Goal: Information Seeking & Learning: Check status

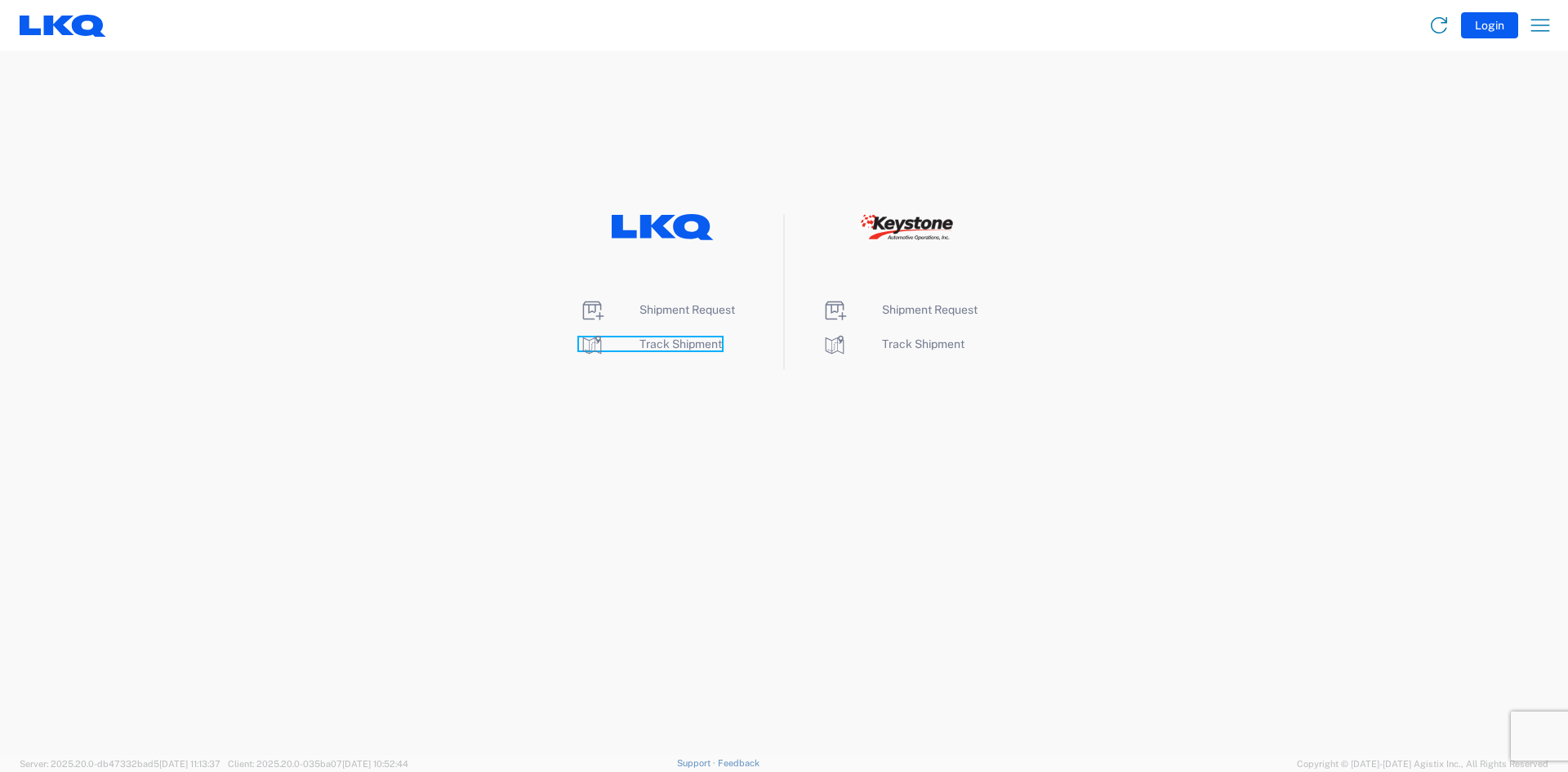
click at [663, 346] on span "Track Shipment" at bounding box center [680, 344] width 83 height 13
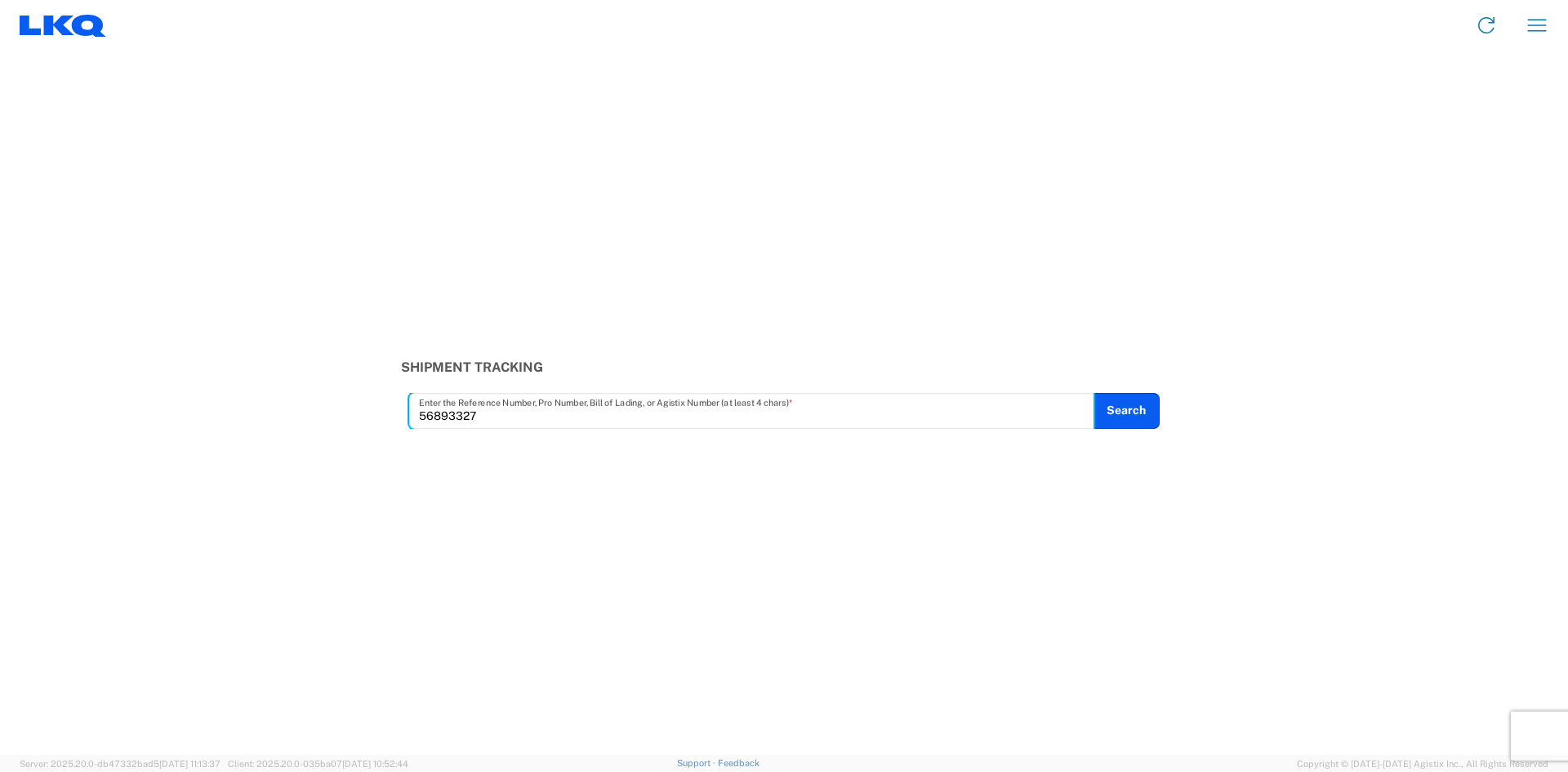
type input "56893327"
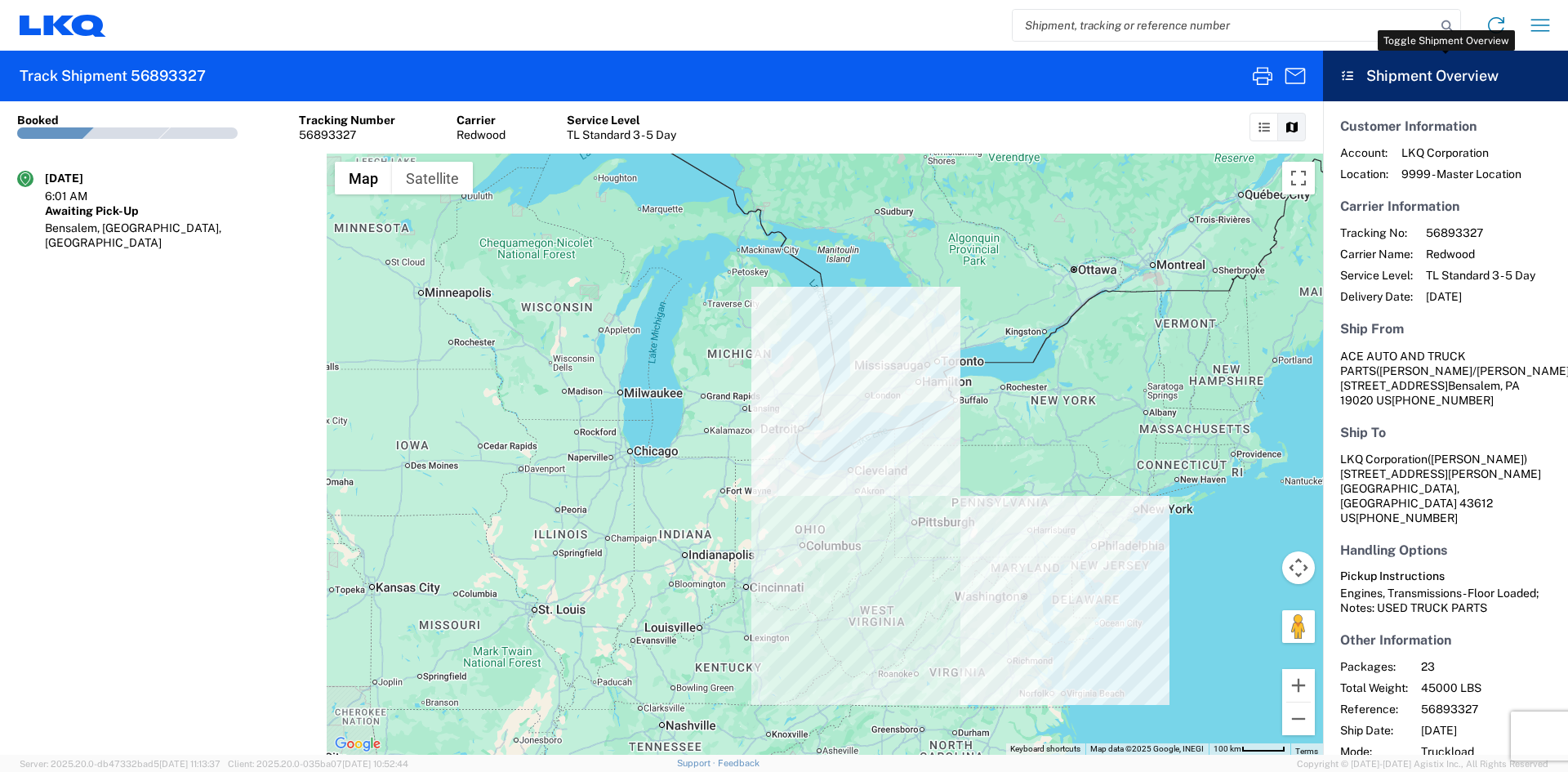
click at [1345, 73] on icon at bounding box center [1347, 75] width 14 height 11
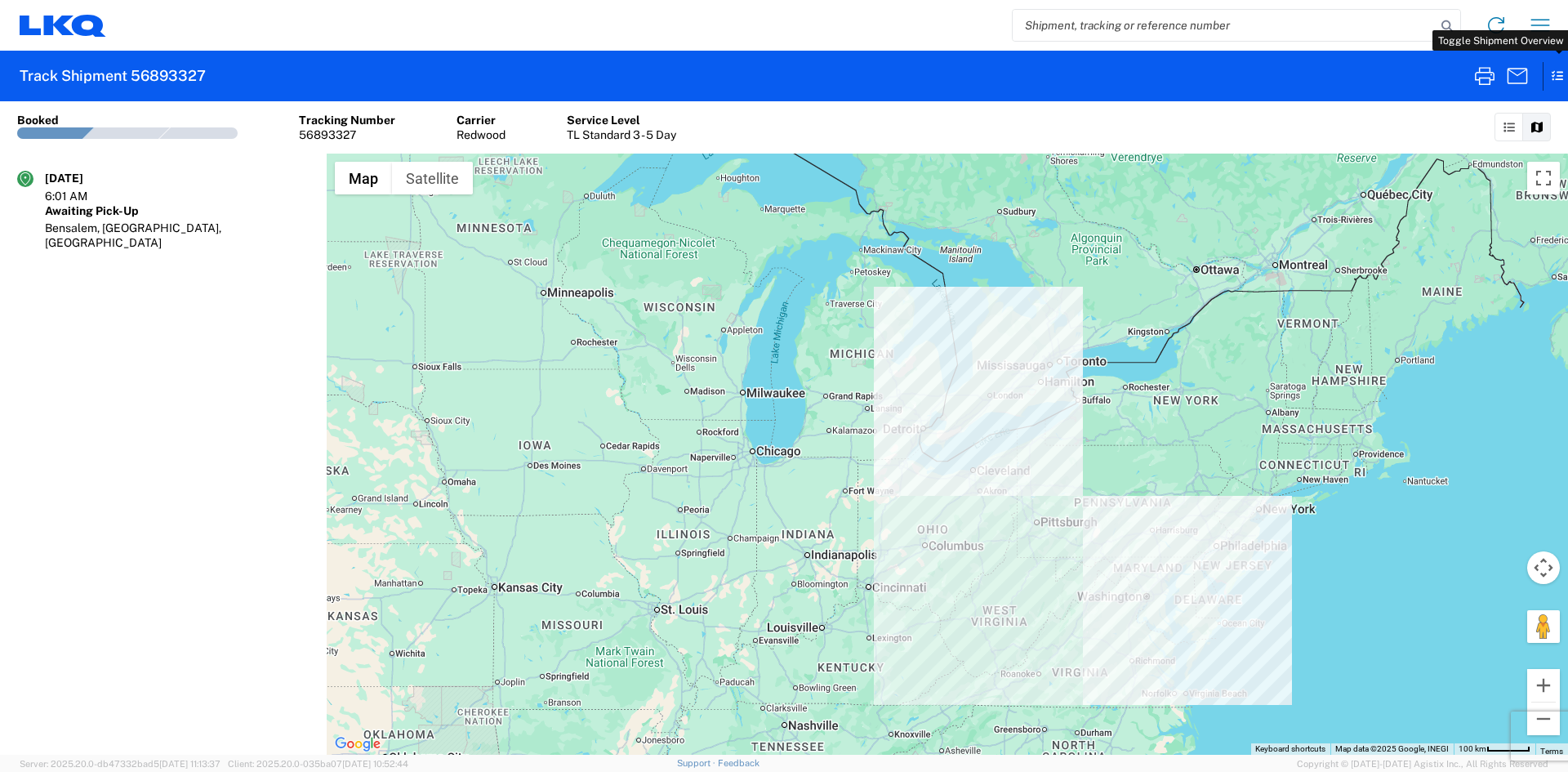
click at [1558, 81] on icon at bounding box center [1549, 77] width 14 height 29
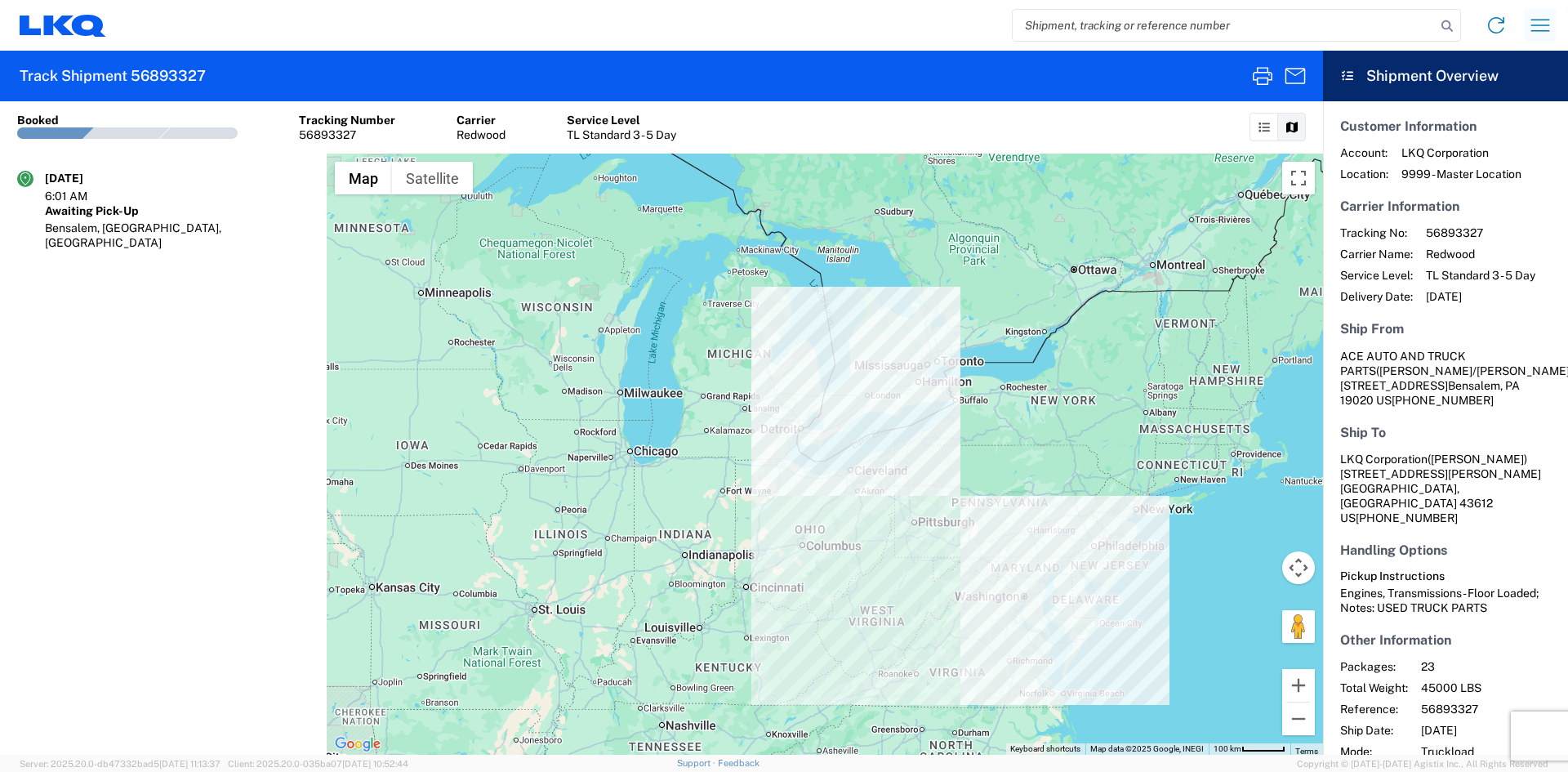
click at [1551, 25] on icon "button" at bounding box center [1540, 25] width 26 height 26
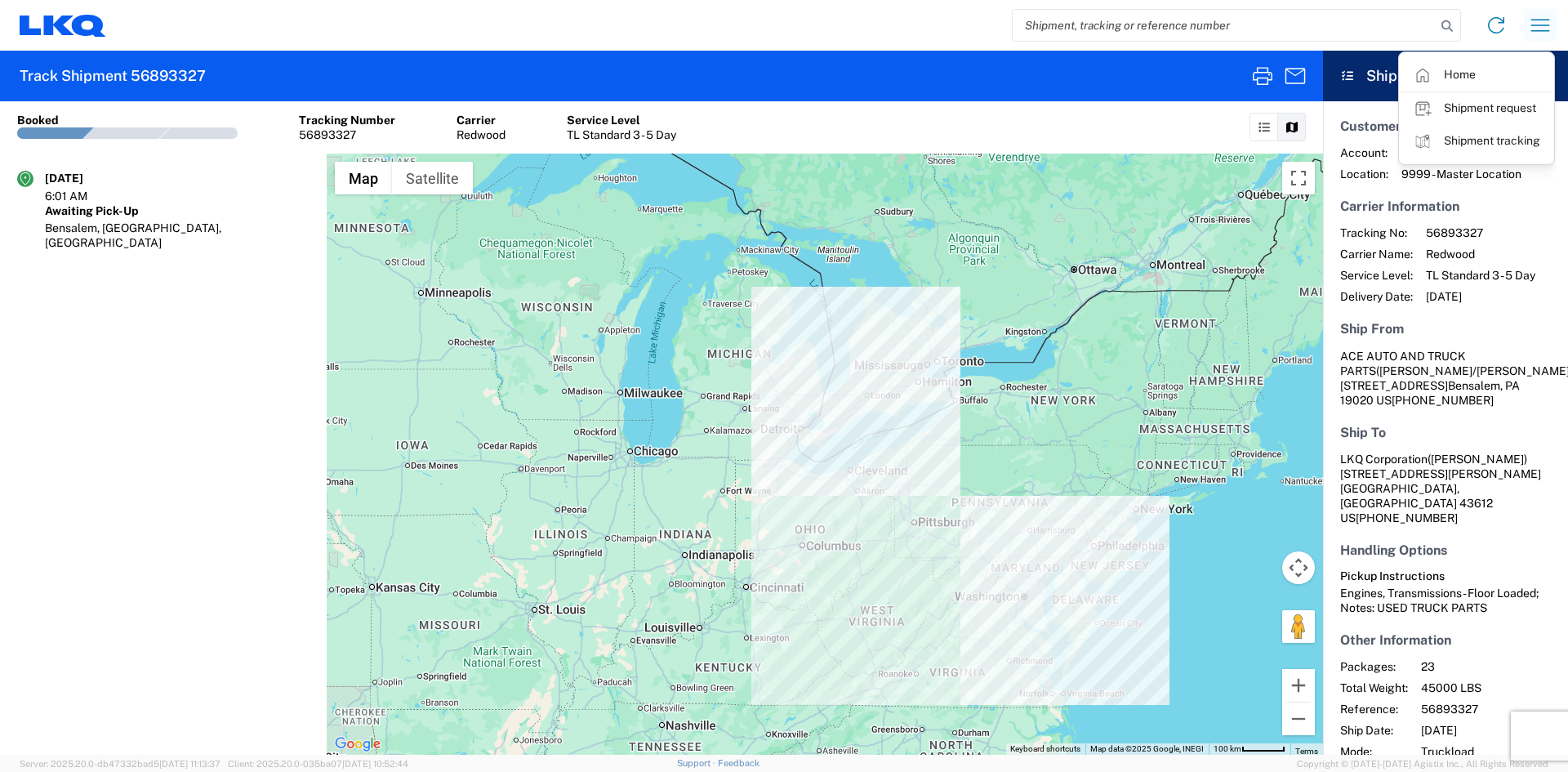
click at [1551, 25] on icon "button" at bounding box center [1540, 25] width 26 height 26
